Goal: Navigation & Orientation: Find specific page/section

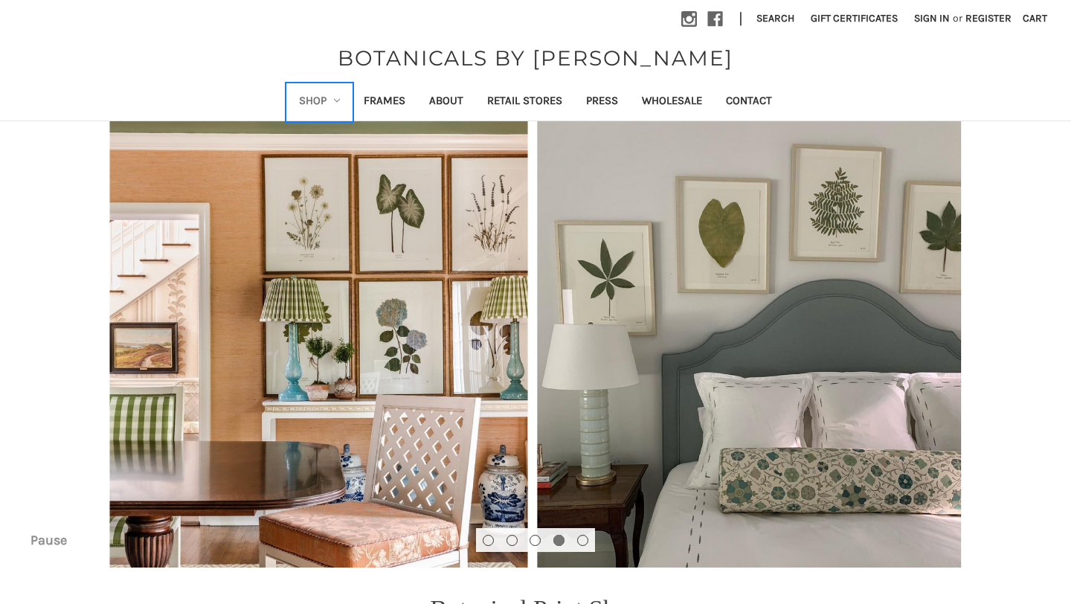
click at [331, 94] on link "Shop" at bounding box center [319, 102] width 65 height 36
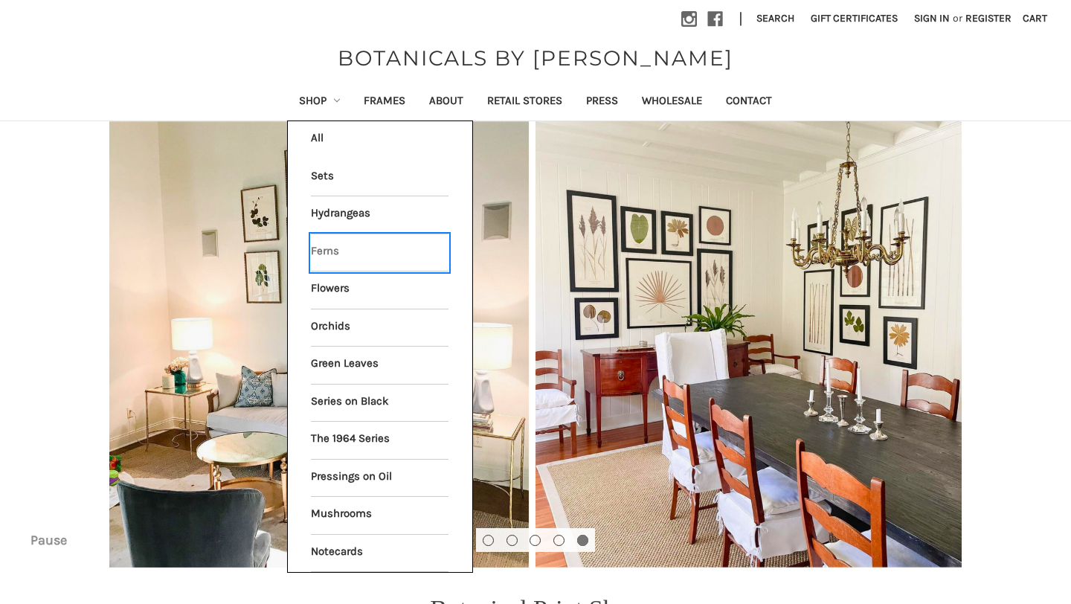
click at [338, 249] on link "Ferns" at bounding box center [380, 252] width 138 height 37
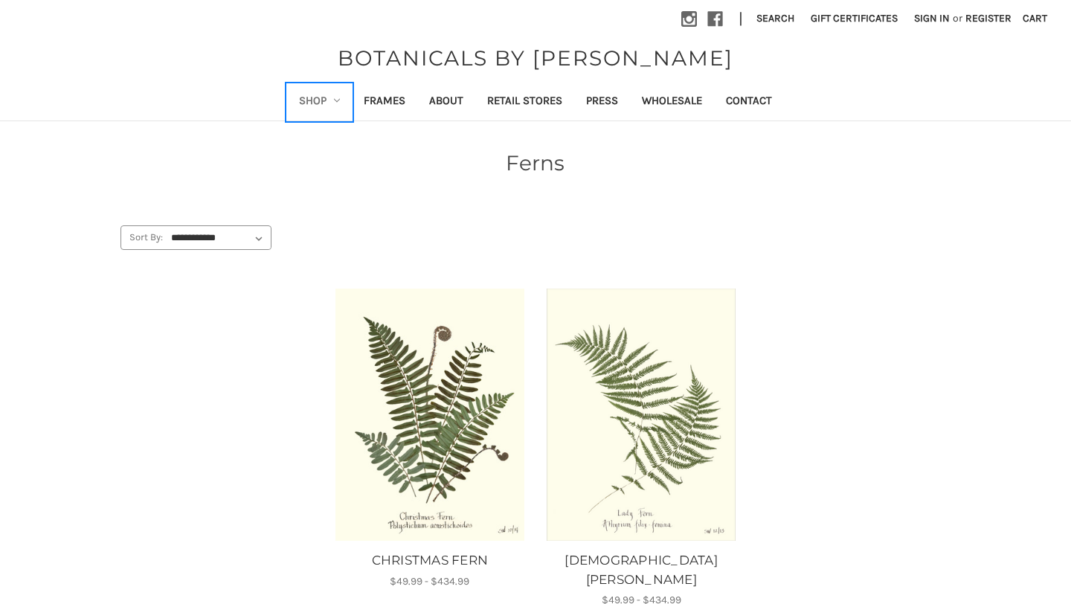
click at [335, 97] on icon "Shop" at bounding box center [337, 100] width 6 height 6
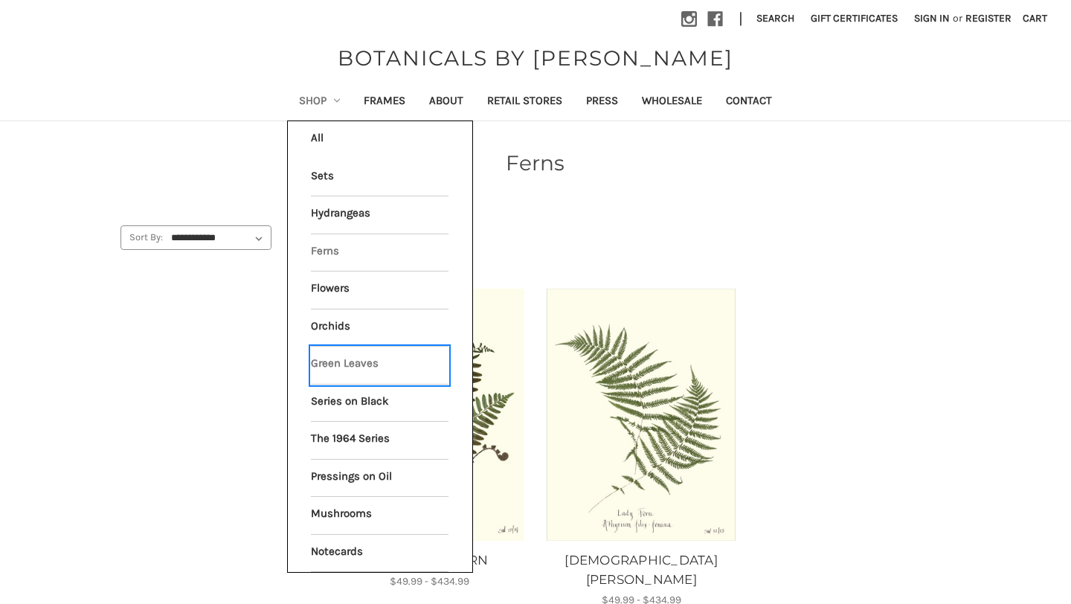
click at [339, 363] on link "Green Leaves" at bounding box center [380, 364] width 138 height 37
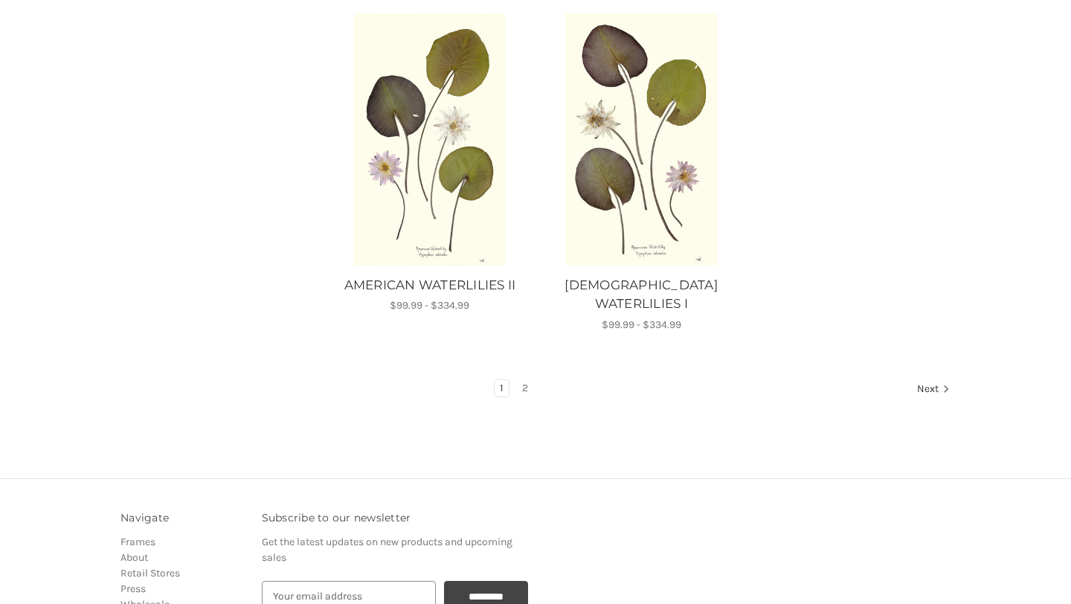
scroll to position [1884, 0]
click at [524, 381] on link "2" at bounding box center [525, 389] width 16 height 16
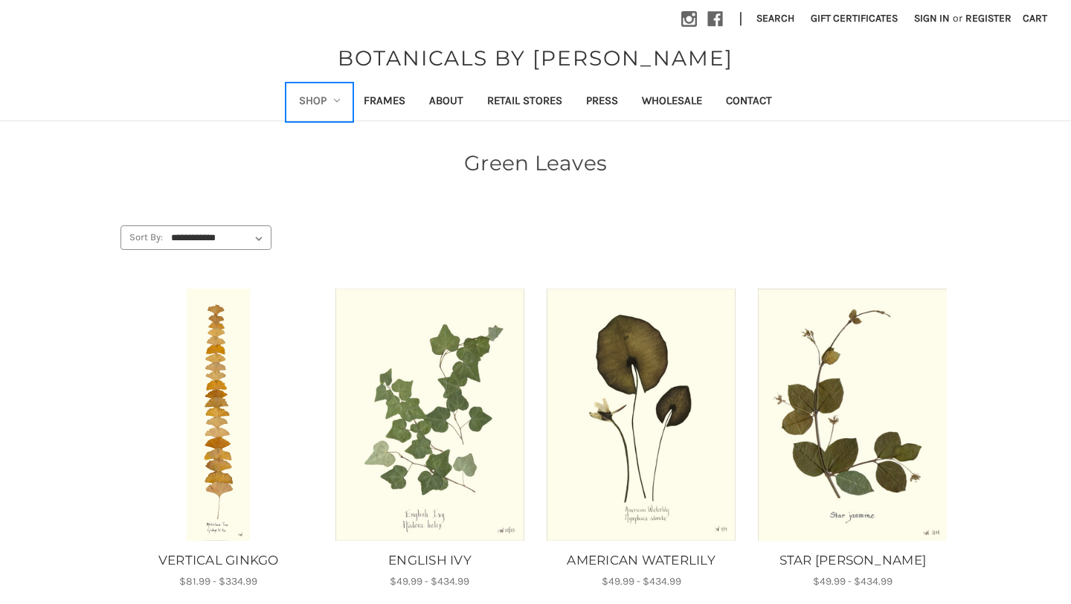
click at [335, 98] on icon "Shop" at bounding box center [337, 100] width 6 height 6
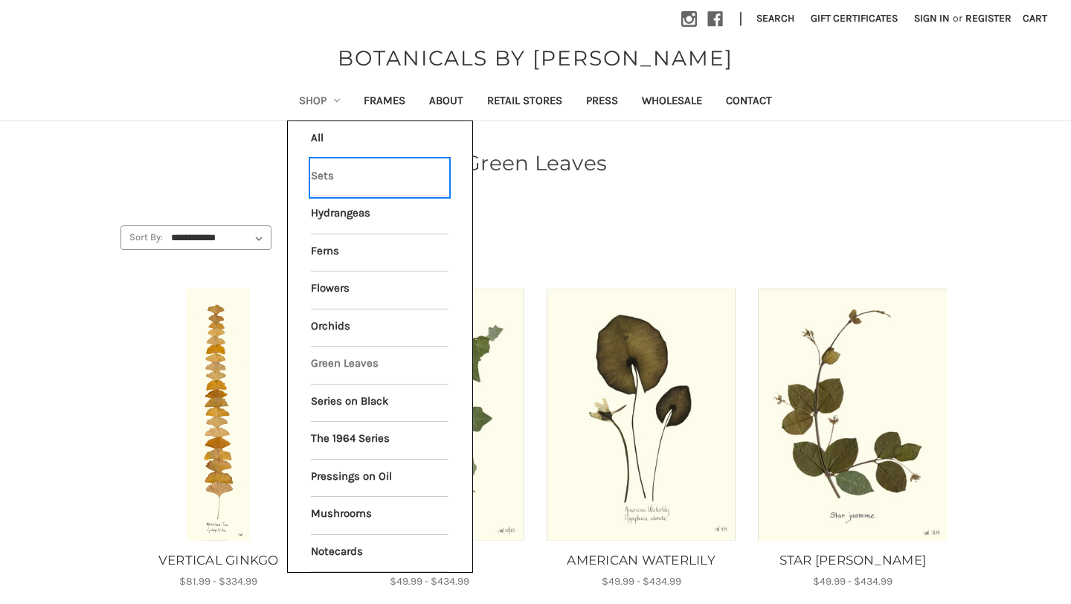
click at [323, 169] on link "Sets" at bounding box center [380, 177] width 138 height 37
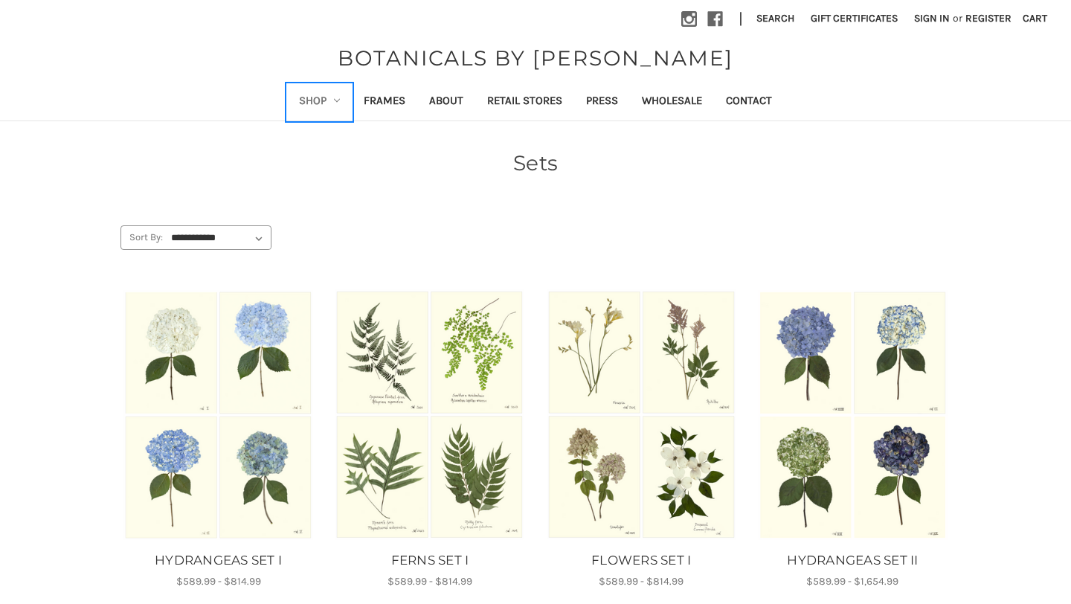
click at [326, 98] on link "Shop" at bounding box center [319, 102] width 65 height 36
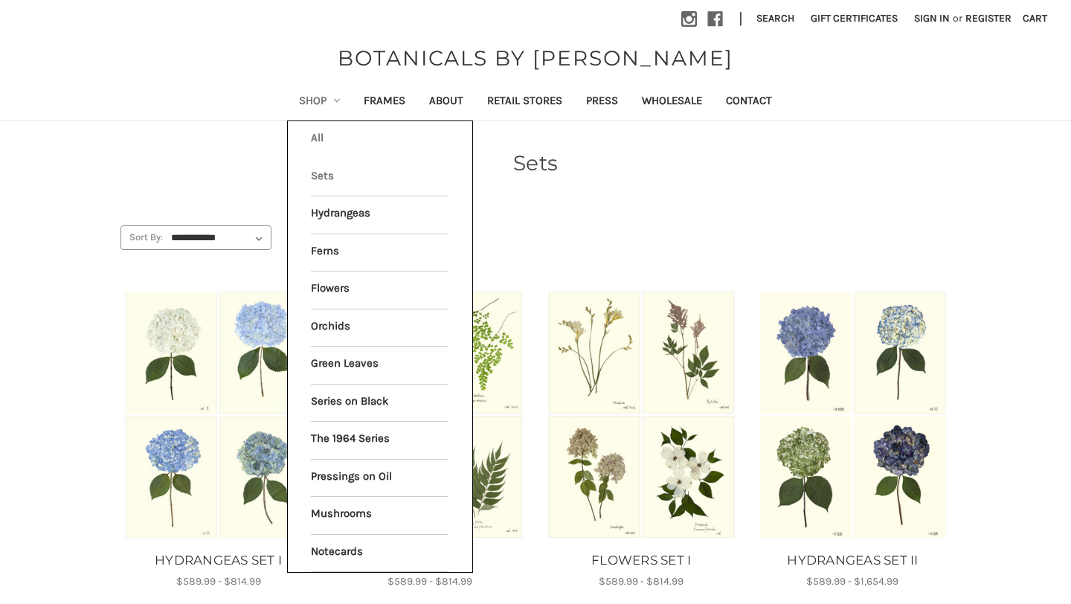
click at [316, 134] on link "All Shop" at bounding box center [380, 139] width 138 height 37
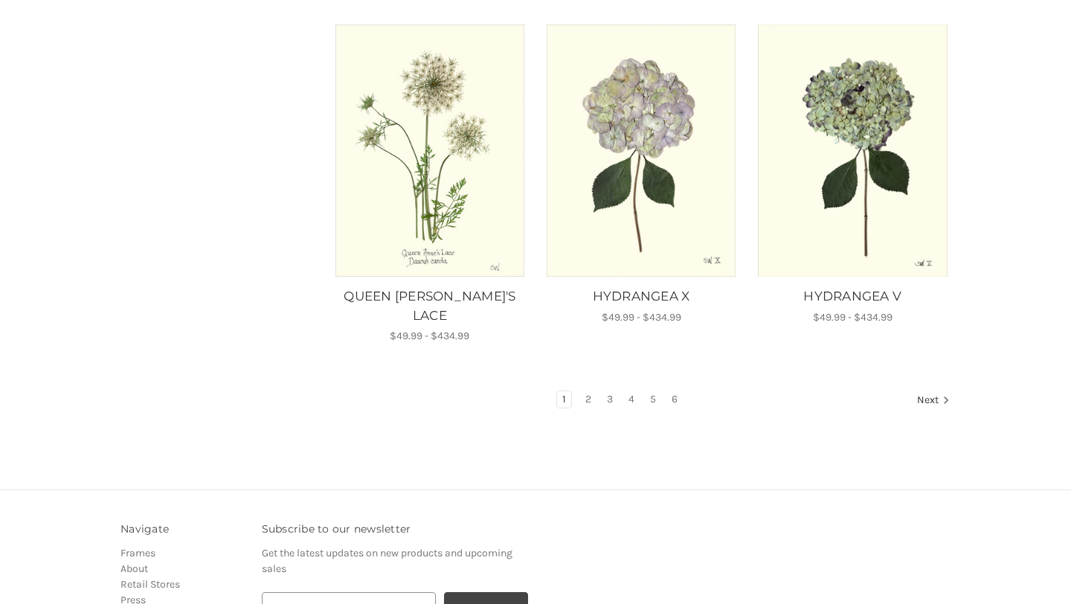
scroll to position [1437, 0]
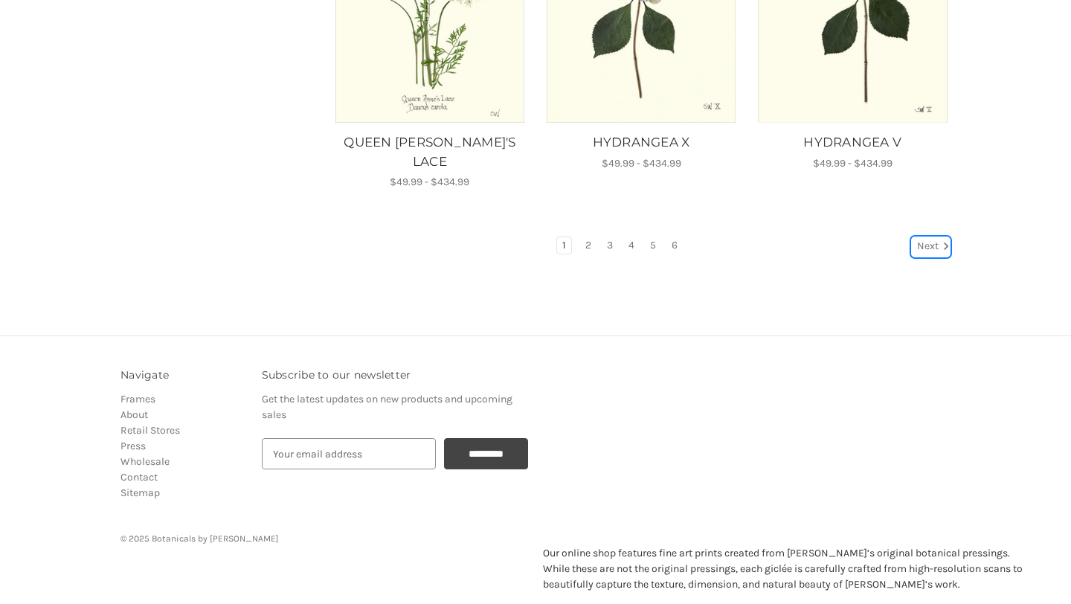
click at [928, 237] on link "Next" at bounding box center [930, 246] width 38 height 19
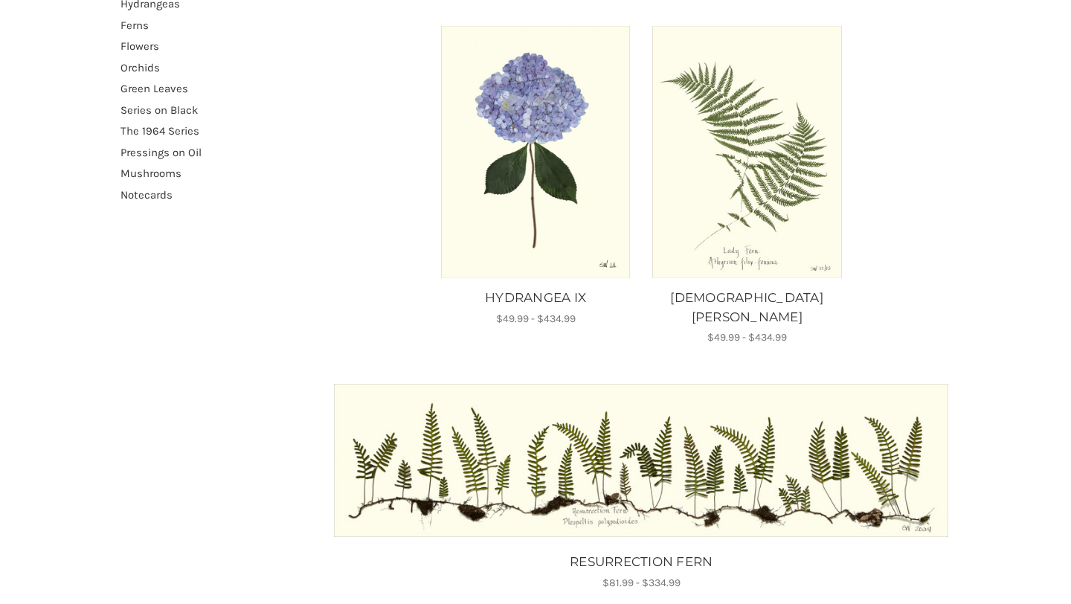
scroll to position [263, 0]
